Goal: Transaction & Acquisition: Purchase product/service

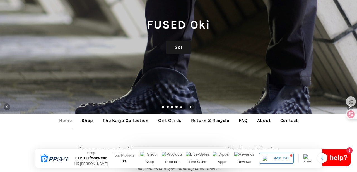
scroll to position [75, 0]
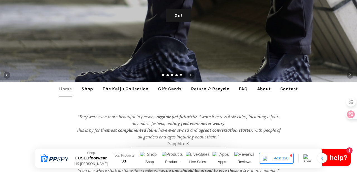
click at [84, 89] on link "Shop" at bounding box center [87, 89] width 20 height 14
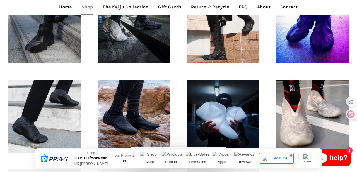
scroll to position [266, 0]
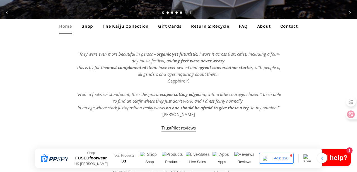
scroll to position [108, 0]
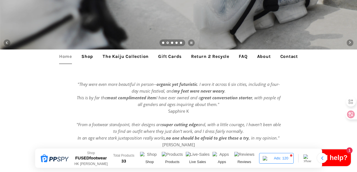
click at [84, 56] on link "Shop" at bounding box center [87, 56] width 20 height 14
